Goal: Find specific page/section: Find specific page/section

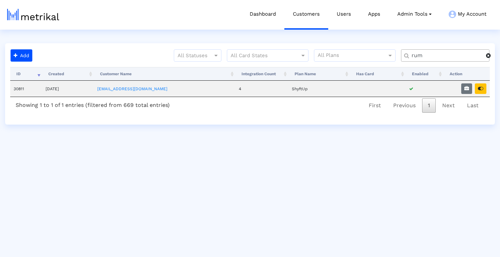
click at [429, 54] on input "rum" at bounding box center [446, 55] width 79 height 7
click at [480, 91] on button "button" at bounding box center [481, 88] width 12 height 11
click at [414, 59] on div "palt" at bounding box center [445, 55] width 88 height 12
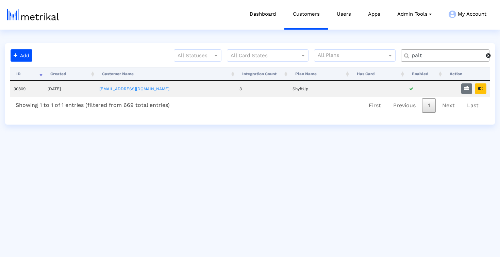
click at [420, 53] on input "palt" at bounding box center [446, 55] width 79 height 7
type input "o"
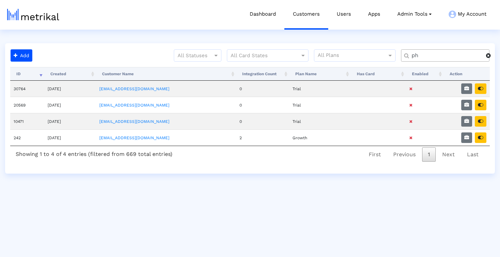
type input "p"
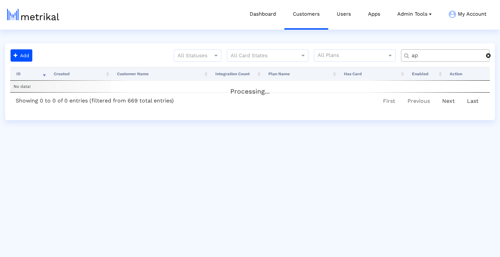
type input "a"
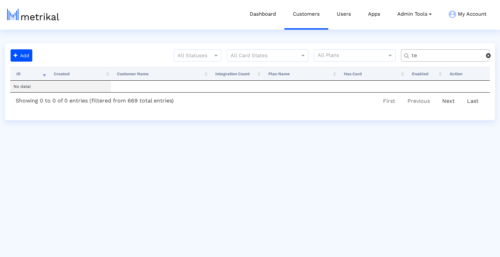
type input "t"
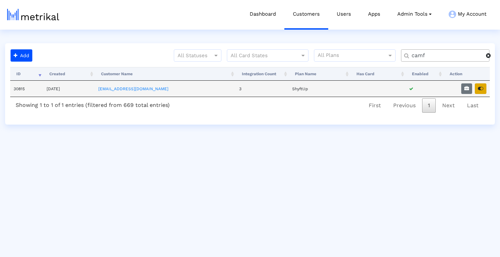
type input "camf"
click at [485, 90] on button "button" at bounding box center [481, 88] width 12 height 11
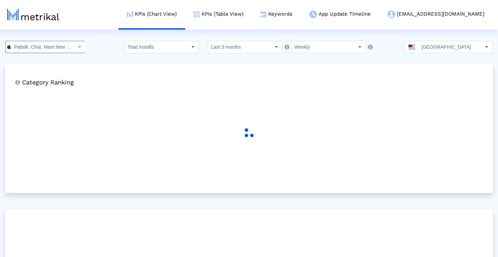
click at [54, 49] on input "Paltalk: Chat, Meet New People < 466970942 >" at bounding box center [41, 47] width 61 height 12
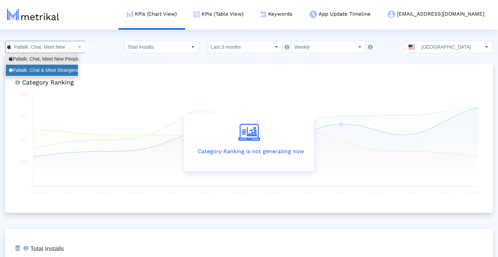
click at [50, 72] on div "Paltalk: Chat & Meet Strangers <[DOMAIN_NAME]>" at bounding box center [42, 70] width 66 height 6
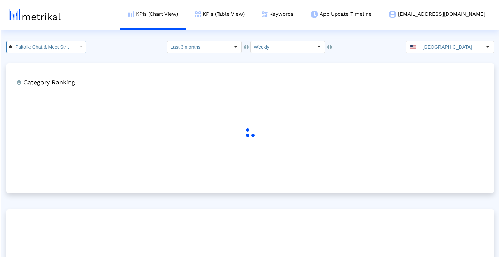
scroll to position [0, 77]
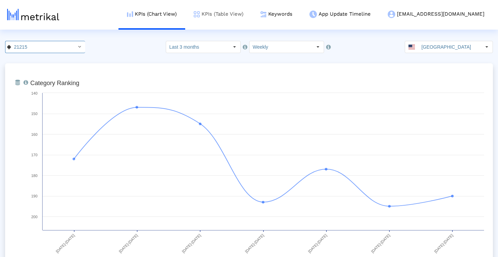
click at [252, 18] on link "KPIs (Table View)" at bounding box center [218, 14] width 67 height 28
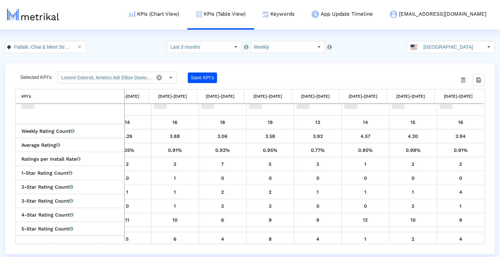
scroll to position [256, 0]
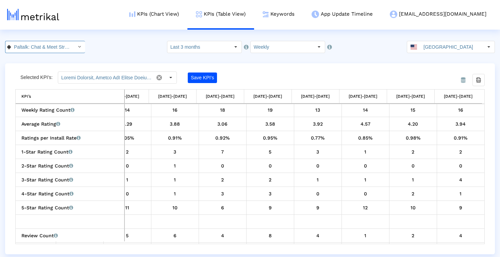
click at [28, 48] on input "Paltalk: Chat & Meet Strangers < [DOMAIN_NAME] >" at bounding box center [41, 47] width 61 height 12
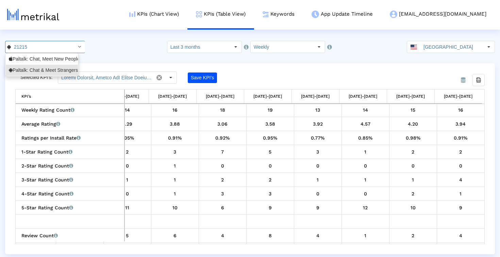
click at [28, 53] on dx-select-box "21215" at bounding box center [45, 47] width 80 height 12
click at [29, 58] on div "Paltalk: Chat, Meet New People <466970942>" at bounding box center [42, 59] width 66 height 6
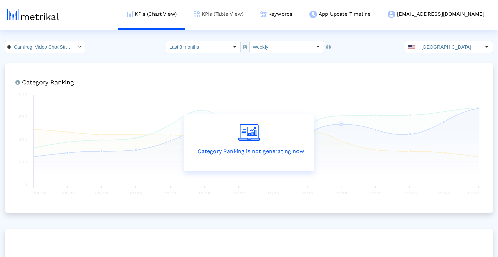
click at [252, 10] on link "KPIs (Table View)" at bounding box center [218, 14] width 67 height 28
